Goal: Task Accomplishment & Management: Use online tool/utility

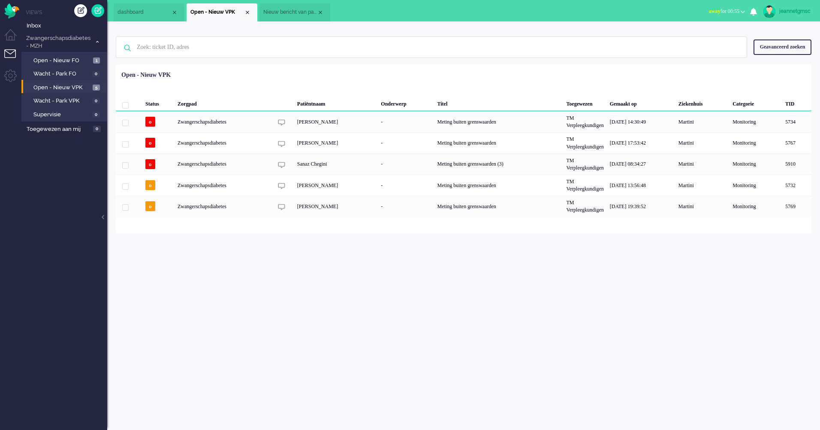
click at [87, 86] on span "Open - Nieuw VPK" at bounding box center [61, 88] width 57 height 8
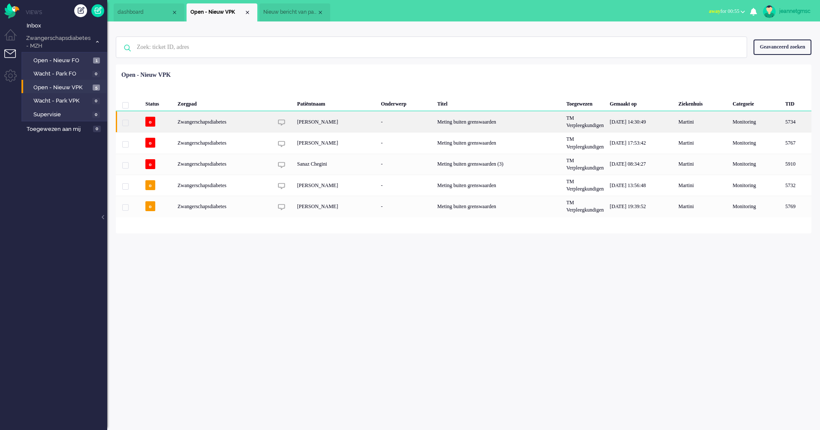
click at [352, 126] on div "[PERSON_NAME]" at bounding box center [336, 121] width 84 height 21
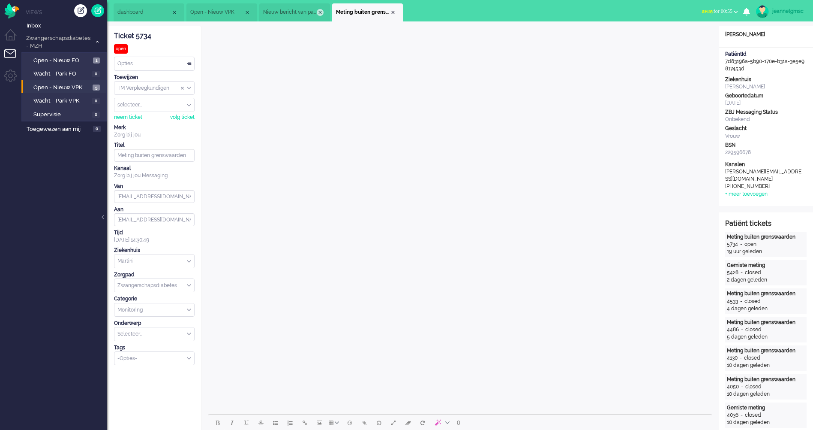
click at [319, 14] on div "Close tab" at bounding box center [320, 12] width 7 height 7
click at [230, 10] on span "Open - Nieuw VPK" at bounding box center [217, 12] width 54 height 7
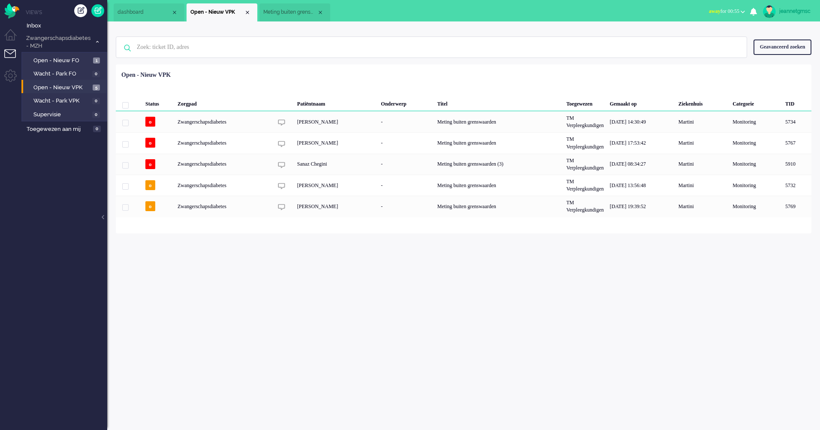
click at [270, 11] on span "Meting buiten grenswaarden" at bounding box center [290, 12] width 54 height 7
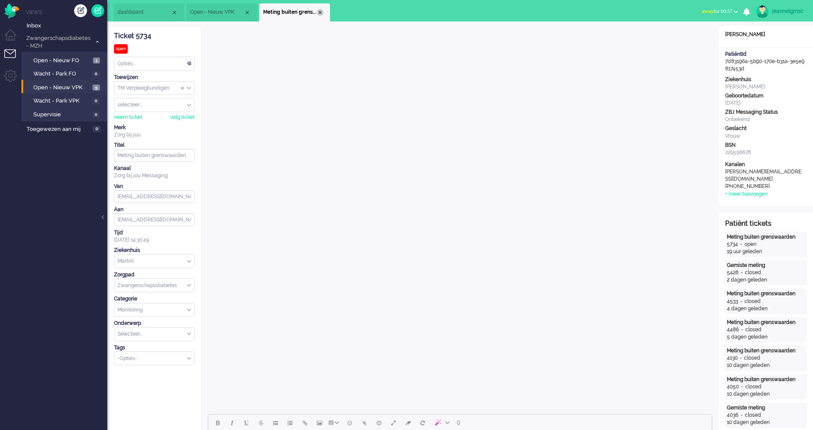
click at [322, 14] on div "Close tab" at bounding box center [320, 12] width 7 height 7
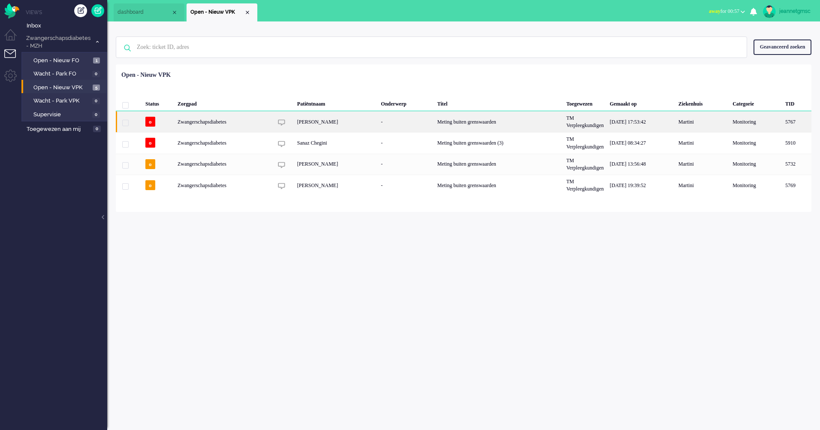
click at [310, 123] on div "[PERSON_NAME]" at bounding box center [336, 121] width 84 height 21
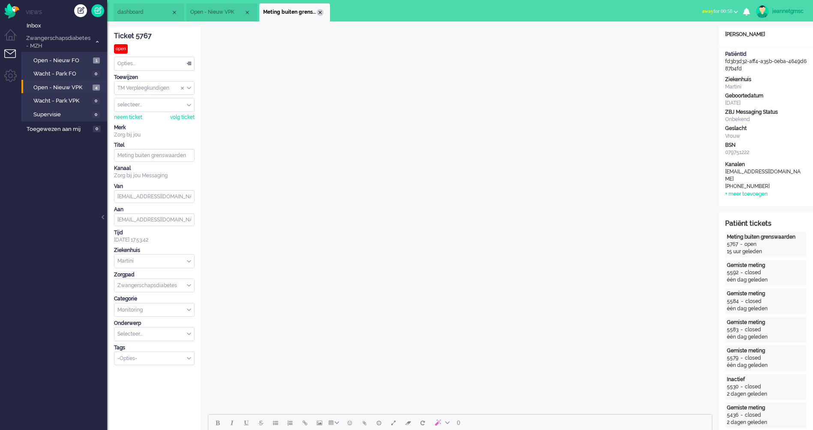
click at [318, 13] on div "Close tab" at bounding box center [320, 12] width 7 height 7
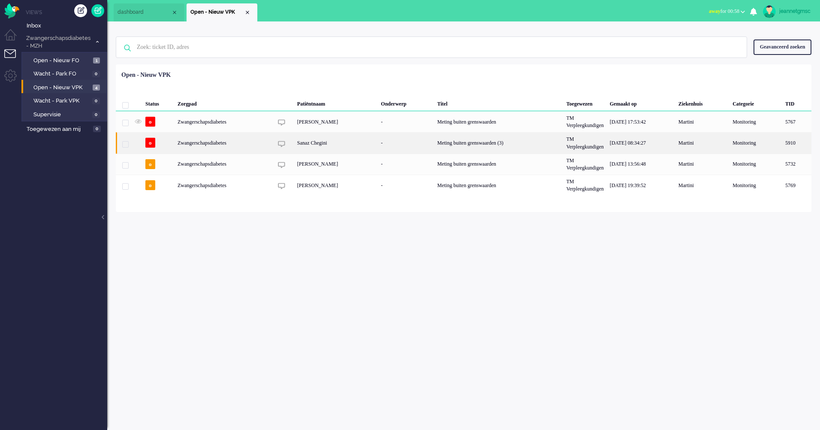
click at [364, 145] on div "Sanaz Chegini" at bounding box center [336, 142] width 84 height 21
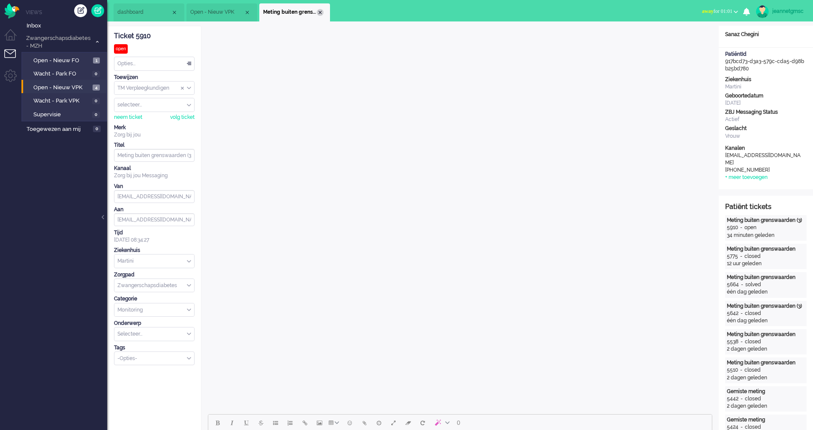
click at [317, 11] on div "Close tab" at bounding box center [320, 12] width 7 height 7
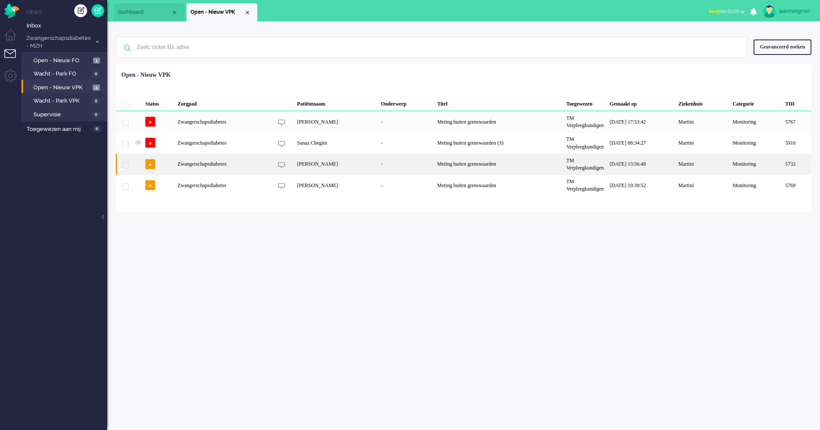
click at [360, 174] on div "[PERSON_NAME]" at bounding box center [336, 163] width 84 height 21
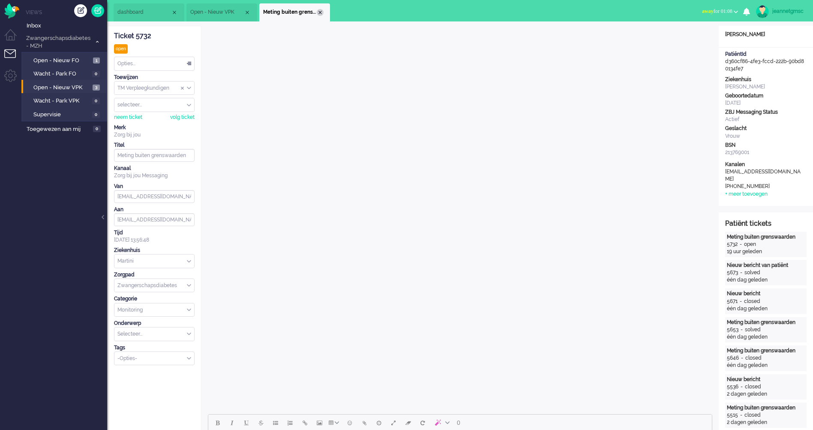
click at [321, 11] on div "Close tab" at bounding box center [320, 12] width 7 height 7
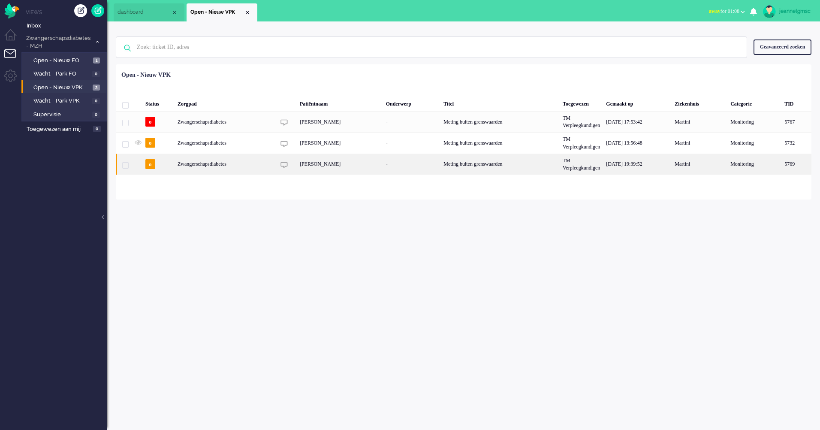
click at [345, 168] on div "[PERSON_NAME]" at bounding box center [340, 163] width 86 height 21
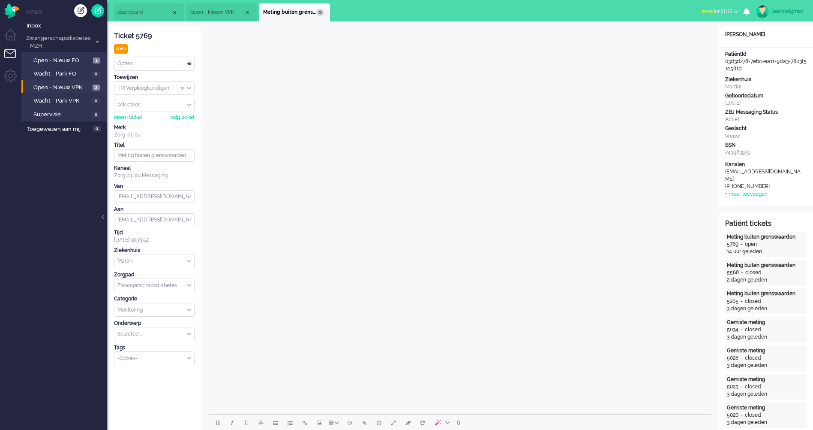
click at [321, 13] on div "Close tab" at bounding box center [320, 12] width 7 height 7
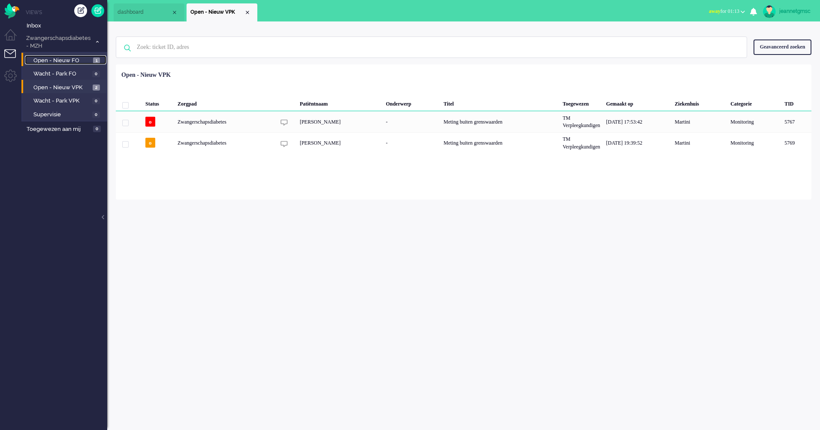
click at [47, 59] on span "Open - Nieuw FO" at bounding box center [61, 61] width 57 height 8
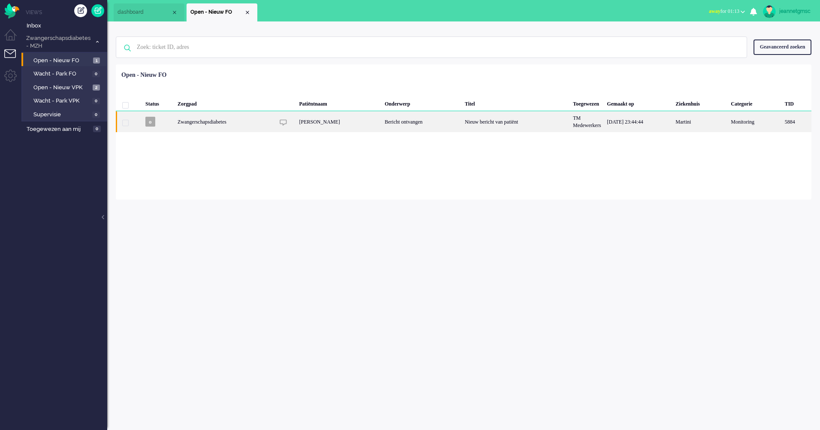
click at [342, 123] on div "[PERSON_NAME]" at bounding box center [339, 121] width 86 height 21
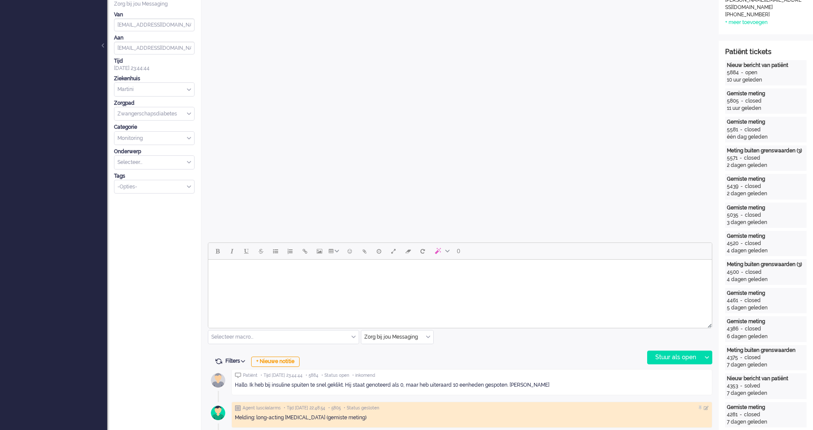
scroll to position [386, 0]
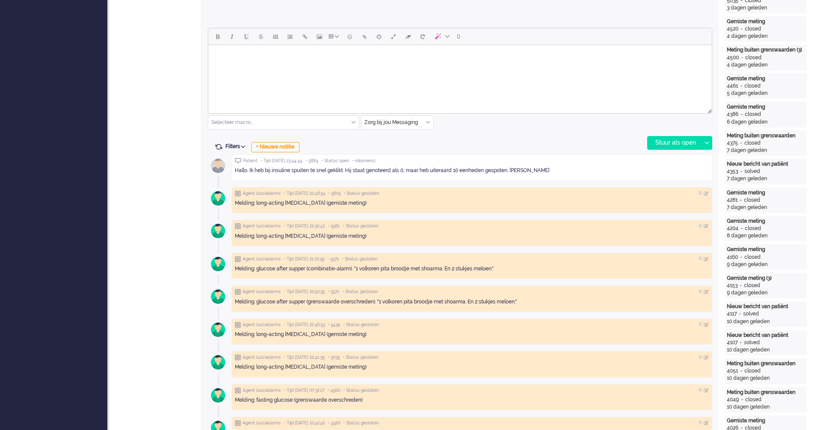
click at [340, 67] on html at bounding box center [460, 56] width 504 height 22
click at [708, 143] on icon at bounding box center [707, 142] width 4 height 3
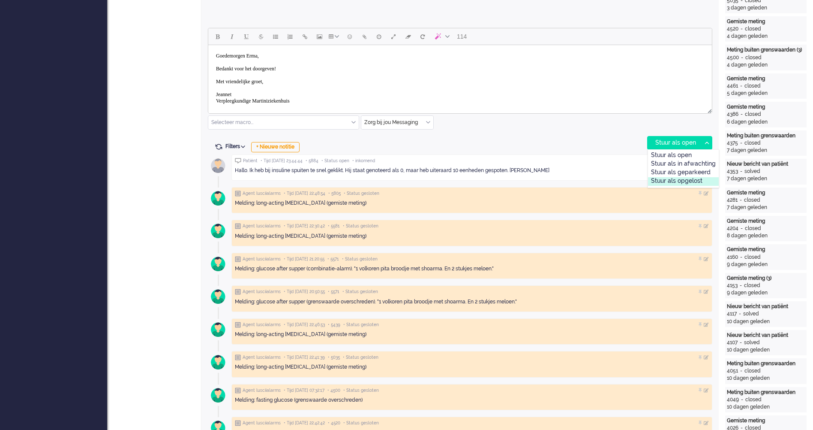
click at [704, 180] on div "Stuur als opgelost" at bounding box center [683, 181] width 71 height 9
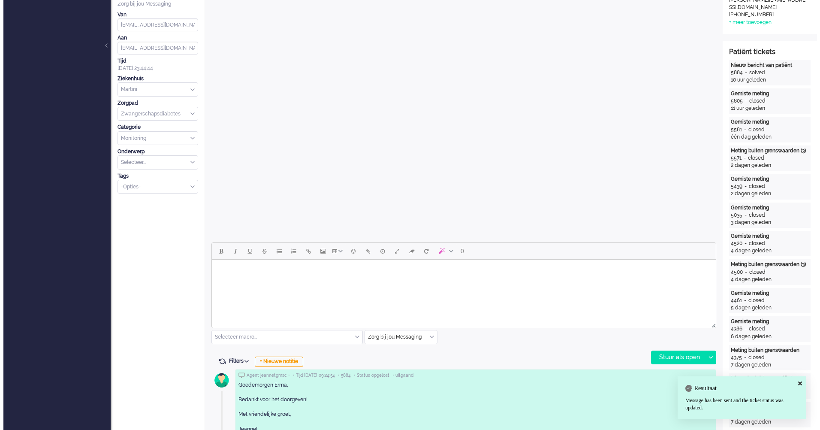
scroll to position [0, 0]
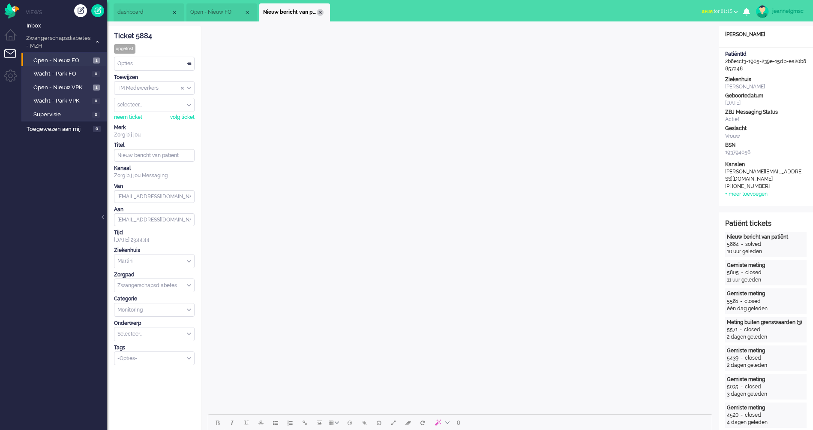
click at [322, 11] on div "Close tab" at bounding box center [320, 12] width 7 height 7
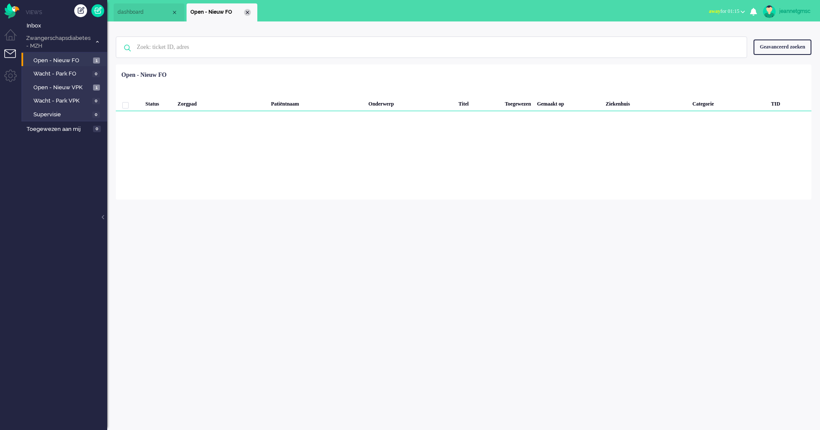
click at [249, 14] on div "Close tab" at bounding box center [247, 12] width 7 height 7
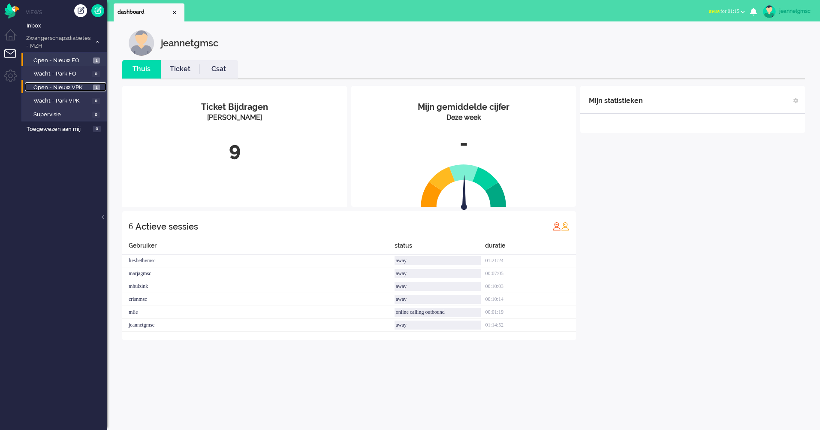
click at [81, 87] on span "Open - Nieuw VPK" at bounding box center [61, 88] width 57 height 8
